Goal: Task Accomplishment & Management: Use online tool/utility

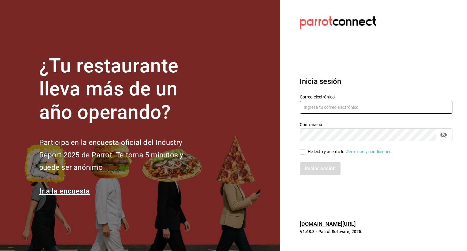
type input "daniel@baleinegroup.com"
click at [414, 186] on section "Datos incorrectos. Verifica que tu Correo o Contraseña estén bien escritos. Ini…" at bounding box center [373, 125] width 187 height 251
click at [304, 152] on input "He leído y acepto los Términos y condiciones." at bounding box center [302, 151] width 5 height 5
checkbox input "true"
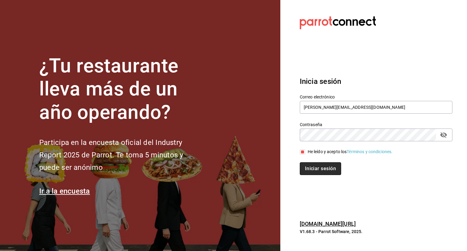
click at [319, 171] on button "Iniciar sesión" at bounding box center [320, 168] width 41 height 13
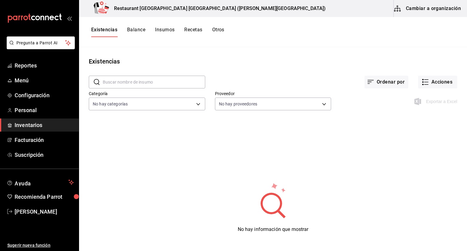
click at [45, 125] on span "Inventarios" at bounding box center [44, 125] width 59 height 8
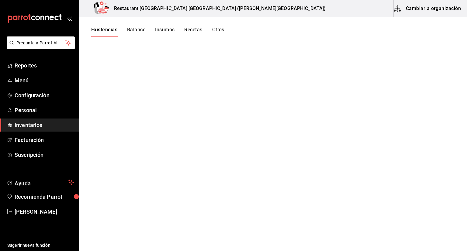
click at [407, 9] on button "Cambiar a organización" at bounding box center [428, 8] width 68 height 17
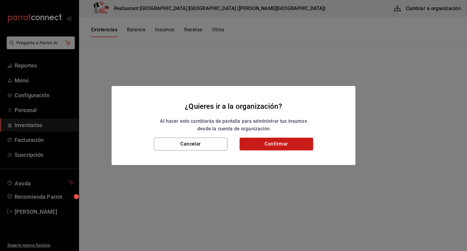
click at [277, 143] on button "Confirmar" at bounding box center [277, 144] width 74 height 13
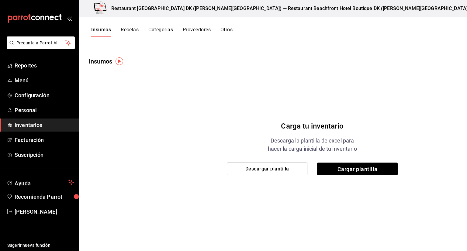
click at [135, 27] on button "Recetas" at bounding box center [130, 32] width 18 height 10
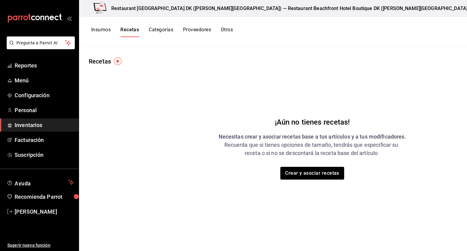
click at [158, 30] on button "Categorías" at bounding box center [161, 32] width 25 height 10
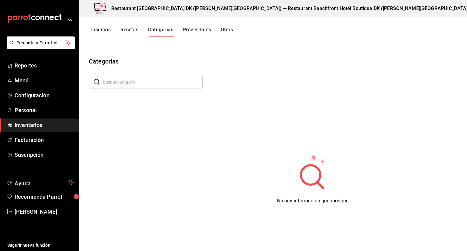
click at [188, 32] on button "Proveedores" at bounding box center [197, 32] width 28 height 10
click at [126, 28] on button "Recetas" at bounding box center [129, 32] width 18 height 10
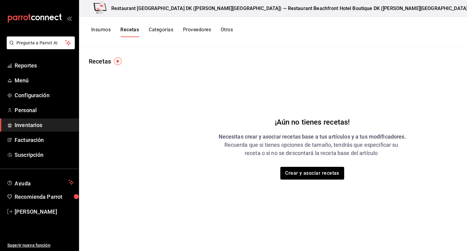
click at [108, 33] on button "Insumos" at bounding box center [100, 32] width 19 height 10
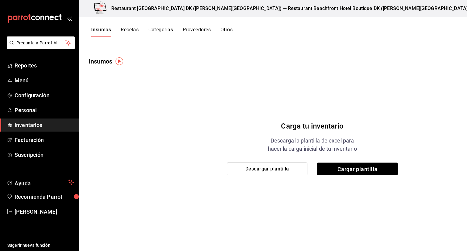
click at [227, 33] on button "Otros" at bounding box center [226, 32] width 12 height 10
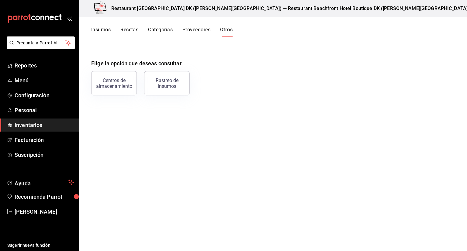
click at [197, 29] on button "Proveedores" at bounding box center [196, 32] width 28 height 10
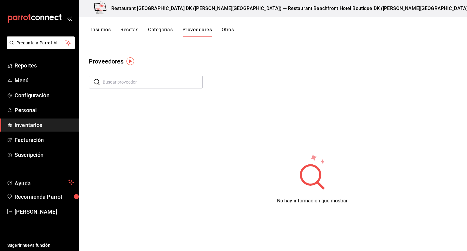
click at [134, 29] on button "Recetas" at bounding box center [129, 32] width 18 height 10
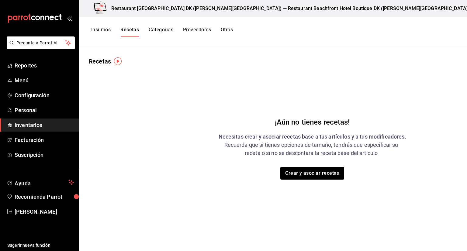
click at [157, 29] on button "Categorías" at bounding box center [161, 32] width 25 height 10
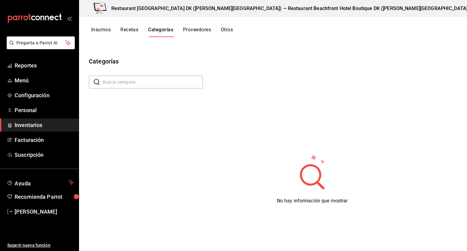
click at [127, 33] on button "Recetas" at bounding box center [129, 32] width 18 height 10
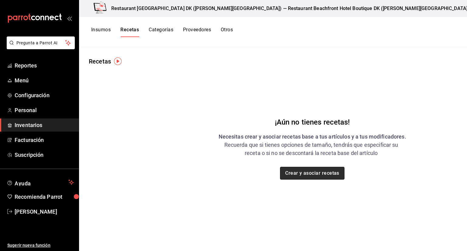
click at [282, 175] on button "Crear y asociar recetas" at bounding box center [312, 173] width 64 height 13
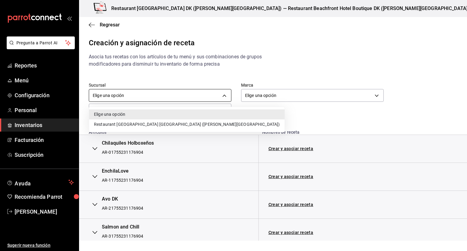
click at [168, 99] on body "Pregunta a Parrot AI Reportes Menú Configuración Personal Inventarios Facturaci…" at bounding box center [233, 120] width 467 height 241
click at [167, 127] on li "Restaurant [GEOGRAPHIC_DATA] [GEOGRAPHIC_DATA] ([PERSON_NAME][GEOGRAPHIC_DATA])" at bounding box center [187, 125] width 196 height 10
type input "2bf57fa6-0a77-443d-8b36-fdcf640cdd1c"
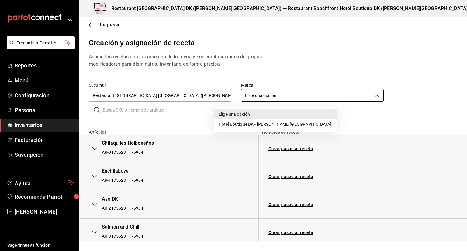
click at [246, 91] on body "Pregunta a Parrot AI Reportes Menú Configuración Personal Inventarios Facturaci…" at bounding box center [233, 120] width 467 height 241
click at [247, 123] on li "Hotel Boutique DK - [PERSON_NAME][GEOGRAPHIC_DATA]" at bounding box center [275, 125] width 123 height 10
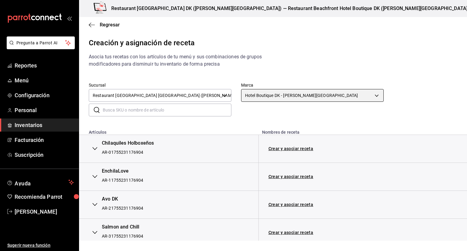
type input "fcca0c17-0954-4d98-b334-53277247e3de"
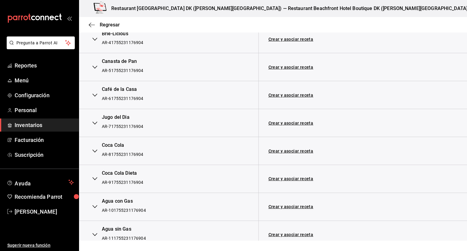
scroll to position [225, 0]
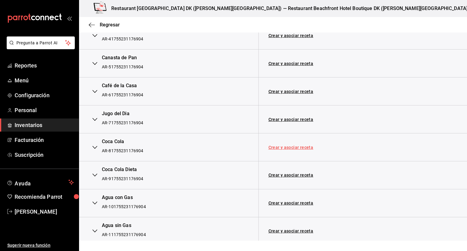
click at [297, 146] on link "Crear y asociar receta" at bounding box center [291, 147] width 45 height 4
click at [281, 146] on link "Receta Coca Cola" at bounding box center [287, 147] width 36 height 5
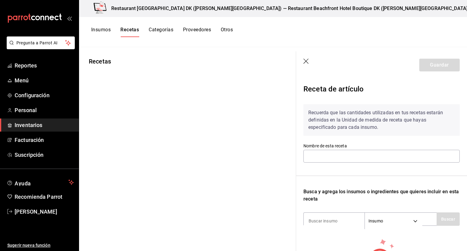
type input "Receta Coca Cola"
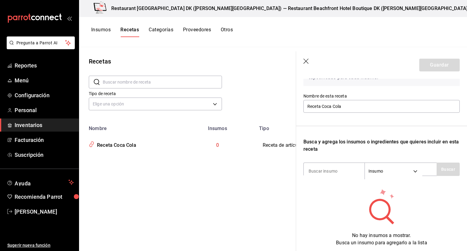
scroll to position [51, 0]
click at [332, 168] on input at bounding box center [334, 170] width 61 height 13
click at [399, 169] on body "Pregunta a Parrot AI Reportes Menú Configuración Personal Inventarios Facturaci…" at bounding box center [233, 123] width 467 height 247
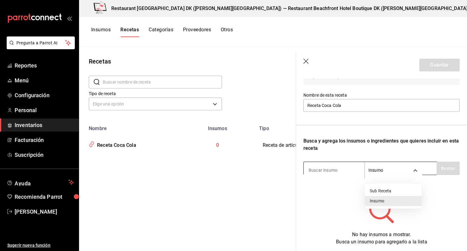
click at [399, 169] on div at bounding box center [233, 125] width 467 height 251
click at [328, 172] on input at bounding box center [334, 170] width 61 height 13
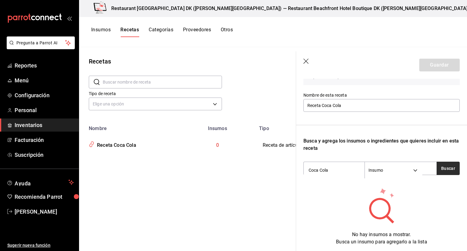
type input "Coca Cola"
click at [450, 164] on button "Buscar" at bounding box center [448, 168] width 23 height 13
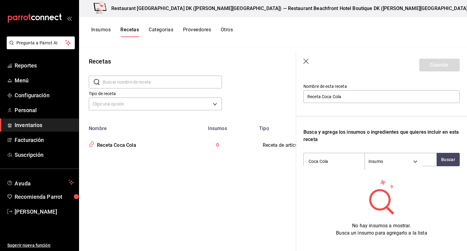
scroll to position [29, 0]
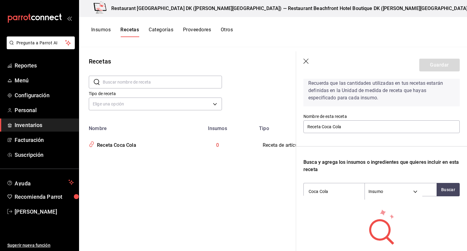
click at [111, 32] on button "Insumos" at bounding box center [100, 32] width 19 height 10
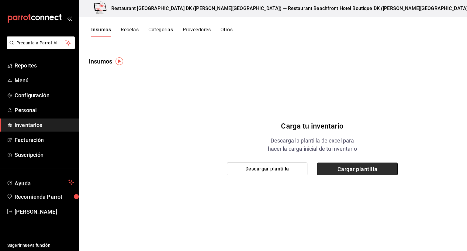
click at [317, 167] on span "Cargar plantilla" at bounding box center [357, 169] width 81 height 13
click at [0, 0] on input "Cargar plantilla" at bounding box center [0, 0] width 0 height 0
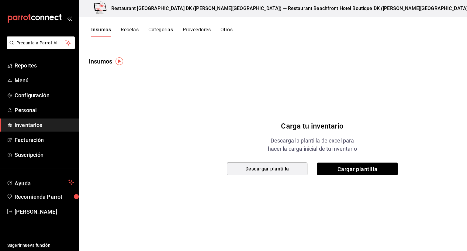
click at [257, 168] on button "Descargar plantilla" at bounding box center [267, 169] width 81 height 13
click at [173, 29] on button "Categorías" at bounding box center [160, 32] width 25 height 10
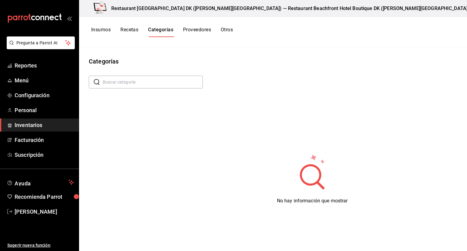
click at [134, 82] on input "text" at bounding box center [153, 82] width 100 height 12
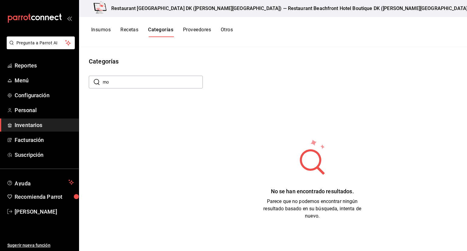
type input "m"
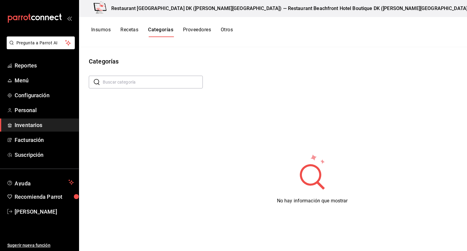
click at [134, 29] on button "Recetas" at bounding box center [129, 32] width 18 height 10
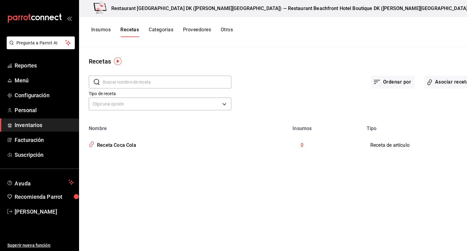
click at [116, 143] on div at bounding box center [233, 125] width 467 height 251
click at [94, 145] on icon "inventoriesTable" at bounding box center [92, 144] width 6 height 7
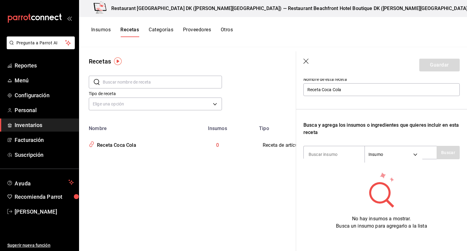
scroll to position [74, 0]
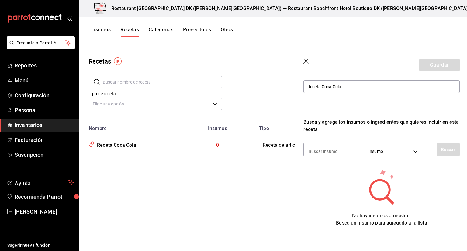
click at [307, 61] on icon "button" at bounding box center [306, 62] width 6 height 6
